Goal: Information Seeking & Learning: Learn about a topic

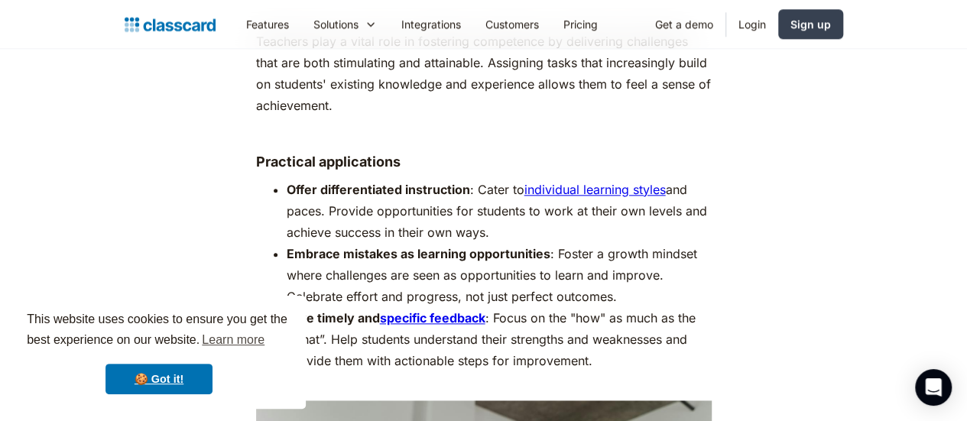
scroll to position [3711, 0]
click at [587, 181] on link "individual learning styles" at bounding box center [595, 188] width 141 height 15
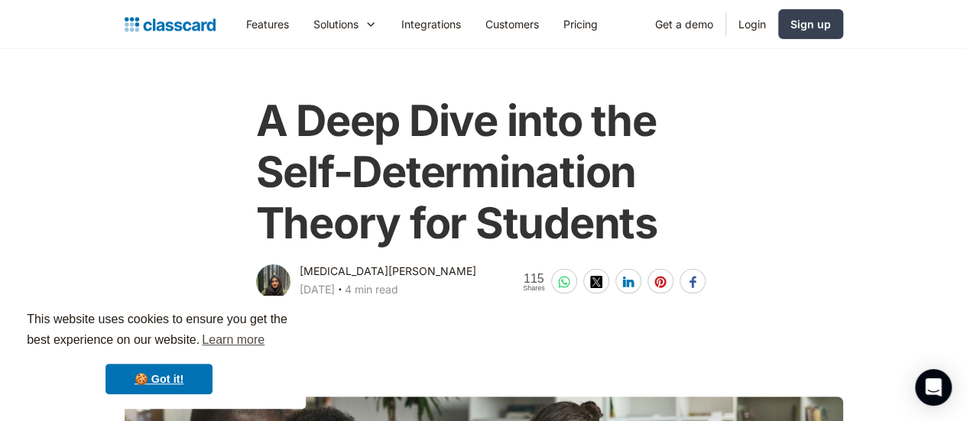
scroll to position [0, 0]
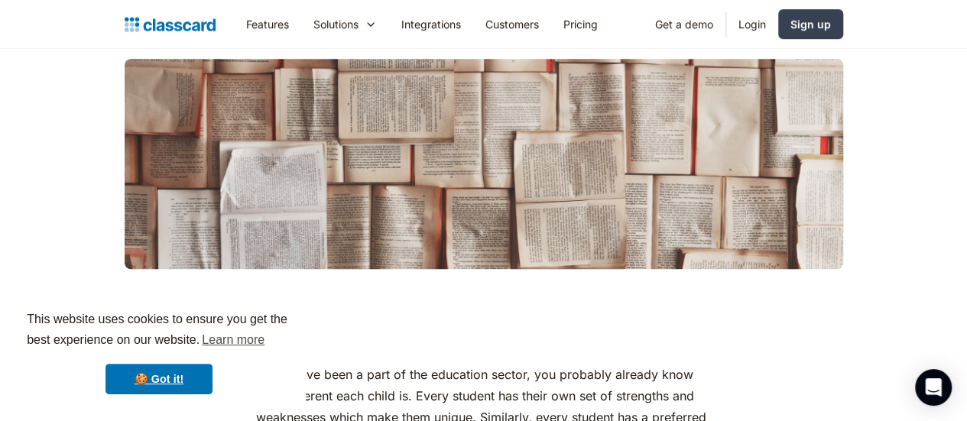
scroll to position [448, 0]
